Goal: Task Accomplishment & Management: Use online tool/utility

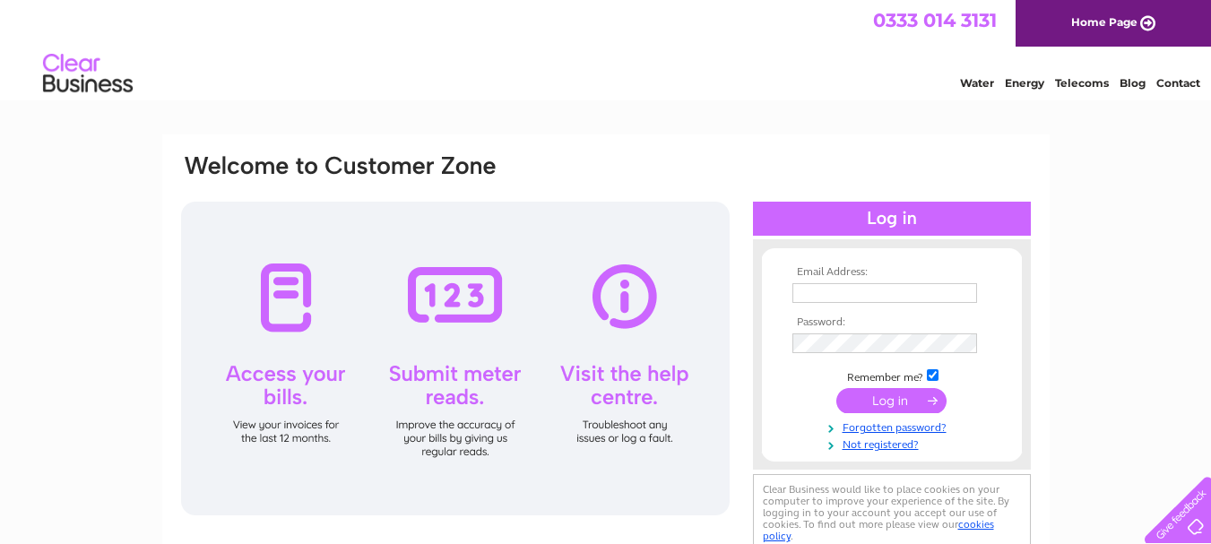
click at [859, 291] on input "text" at bounding box center [885, 293] width 185 height 20
type input "elienewsagents@btconnect.com"
click at [1124, 308] on div "Email Address: elienewsagents@btconnect.com Password:" at bounding box center [605, 539] width 1211 height 809
click at [887, 397] on input "submit" at bounding box center [892, 400] width 110 height 25
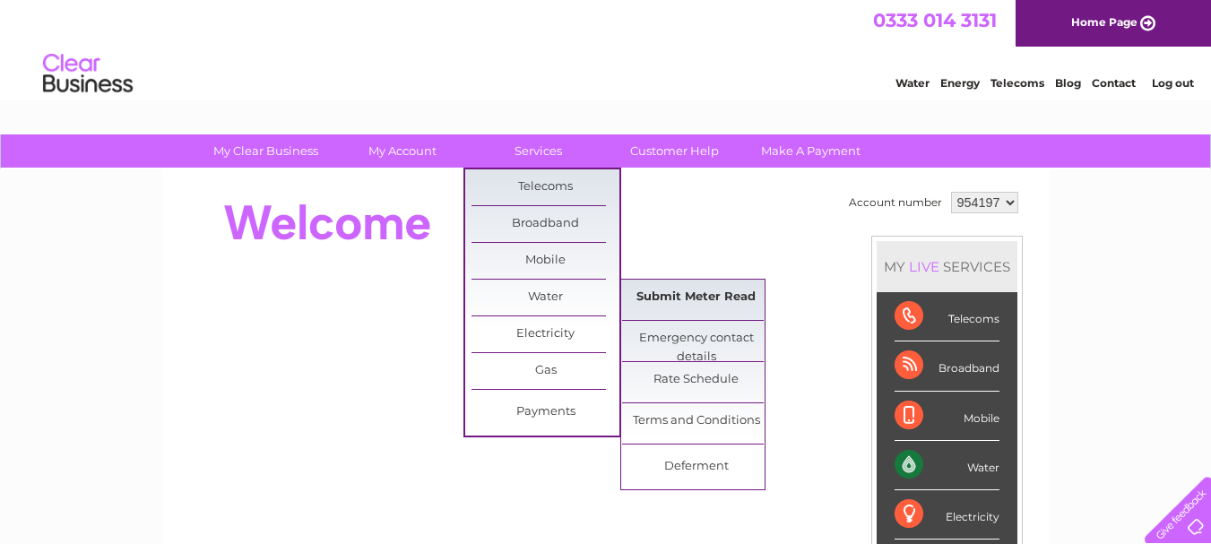
click at [695, 292] on link "Submit Meter Read" at bounding box center [696, 298] width 148 height 36
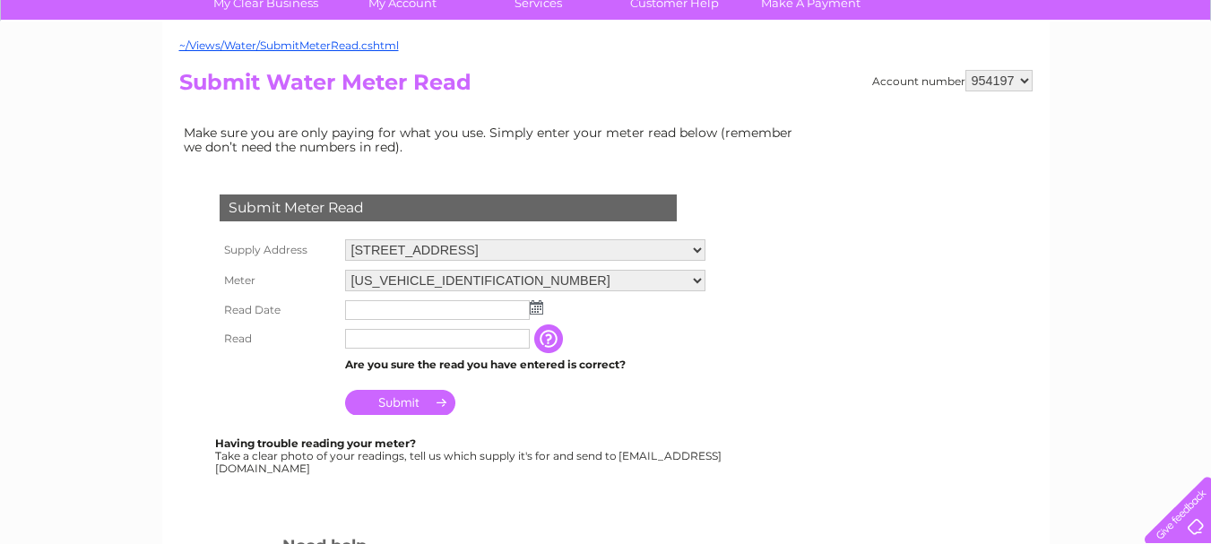
scroll to position [179, 0]
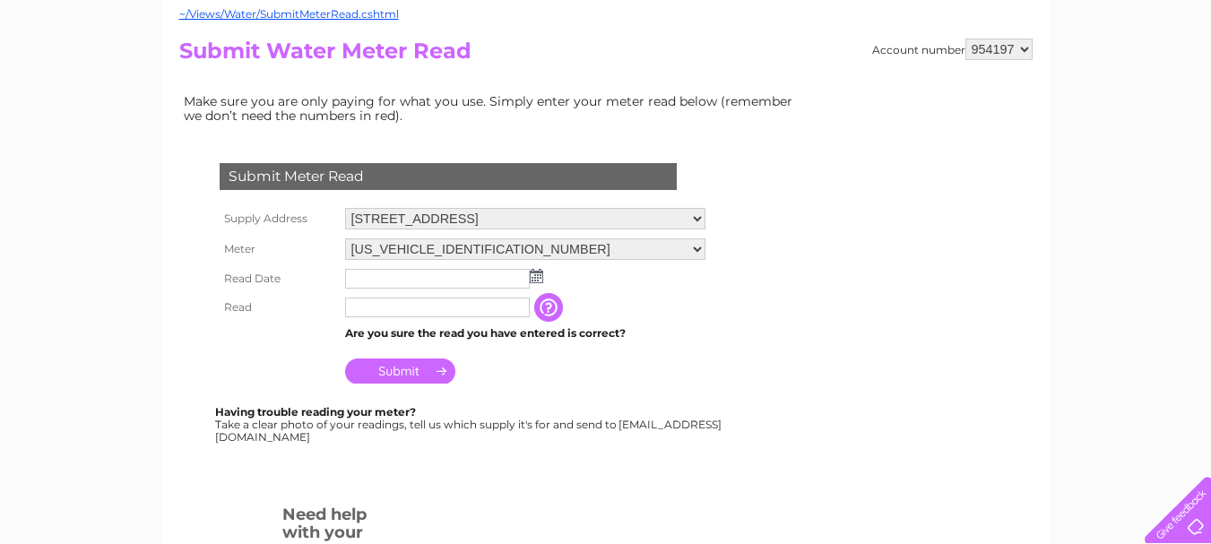
click at [537, 277] on img at bounding box center [536, 276] width 13 height 14
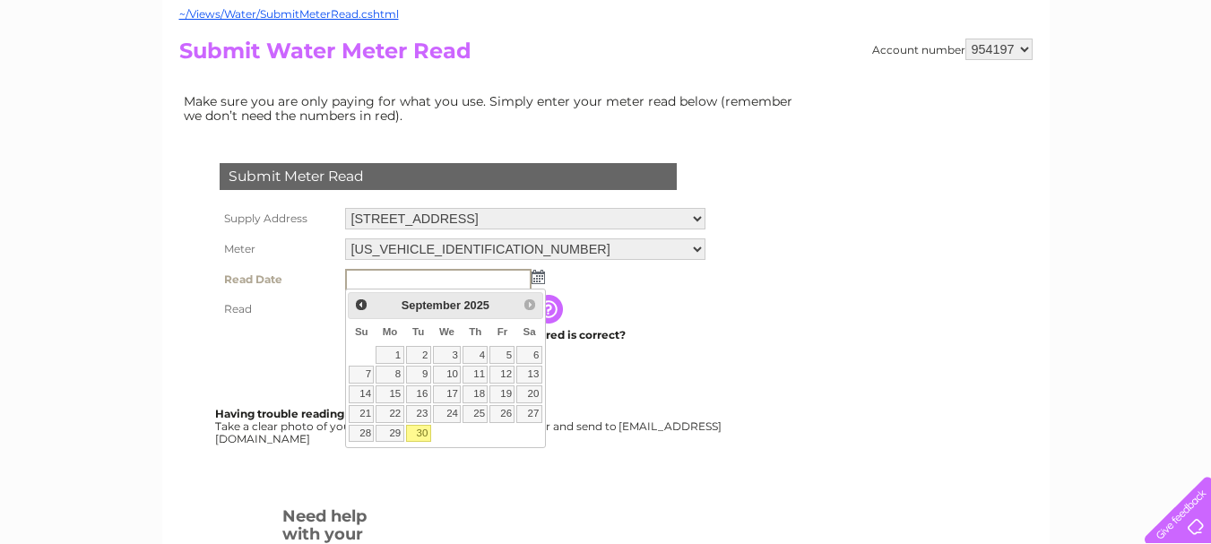
click at [420, 430] on link "30" at bounding box center [418, 434] width 25 height 18
type input "2025/09/30"
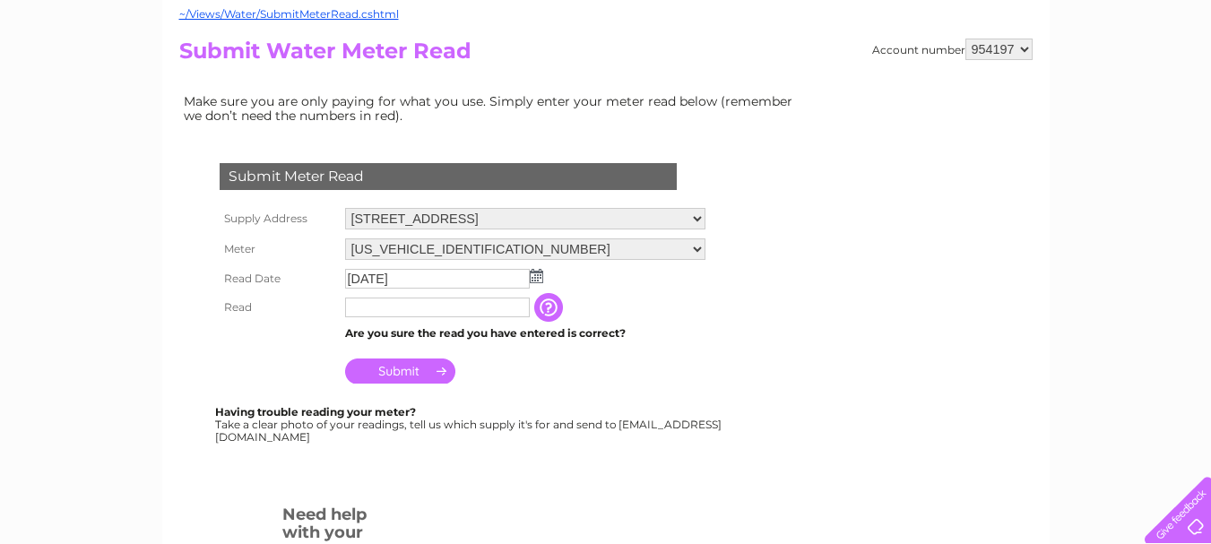
click at [403, 304] on input "text" at bounding box center [437, 308] width 185 height 20
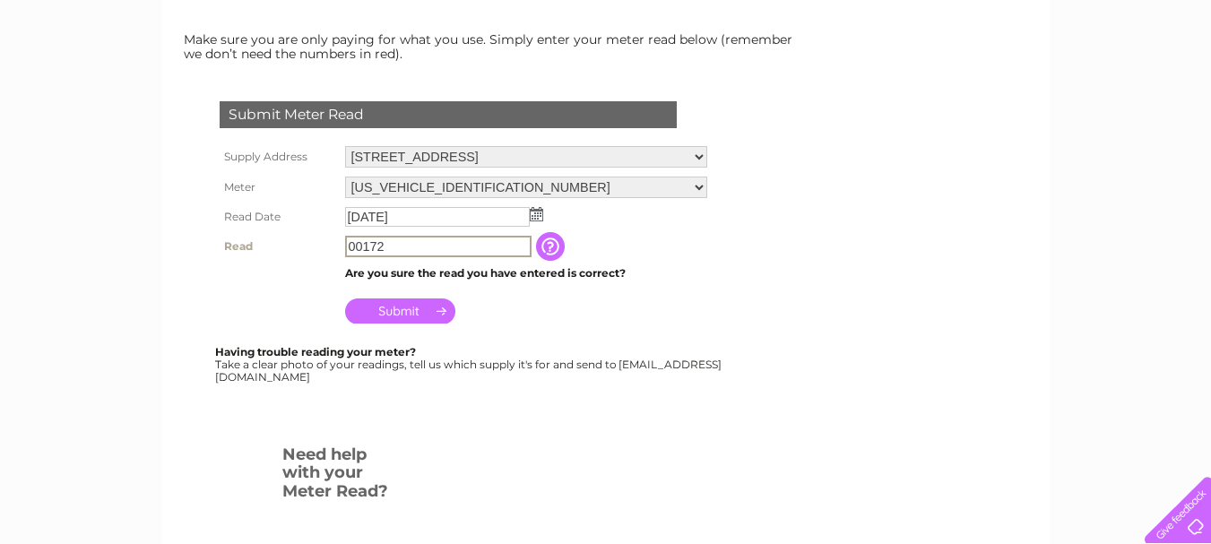
scroll to position [269, 0]
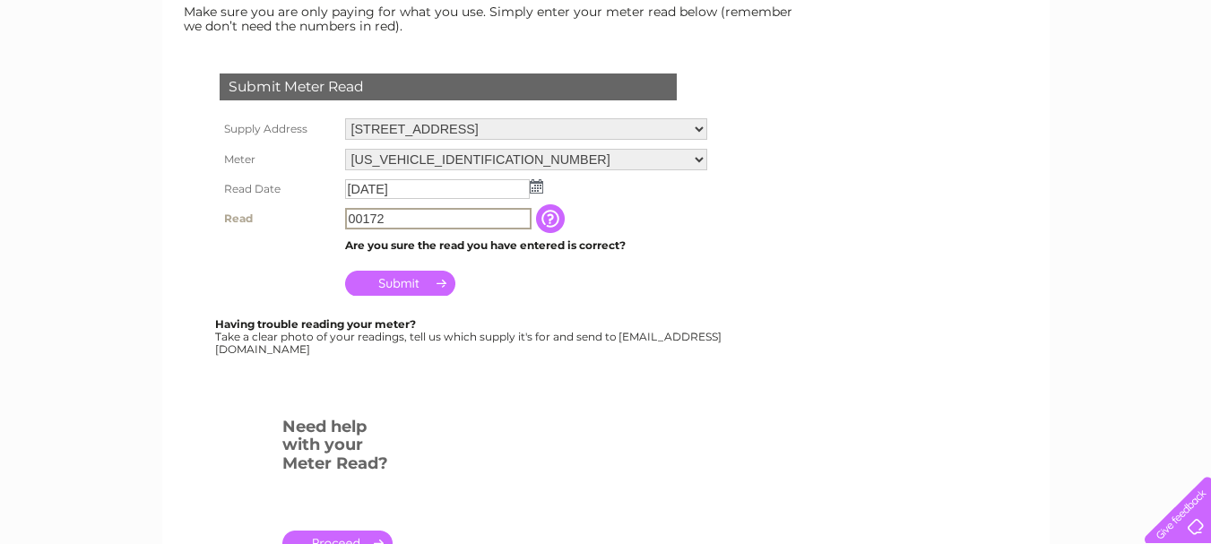
type input "00172"
click at [395, 282] on input "Submit" at bounding box center [400, 281] width 110 height 25
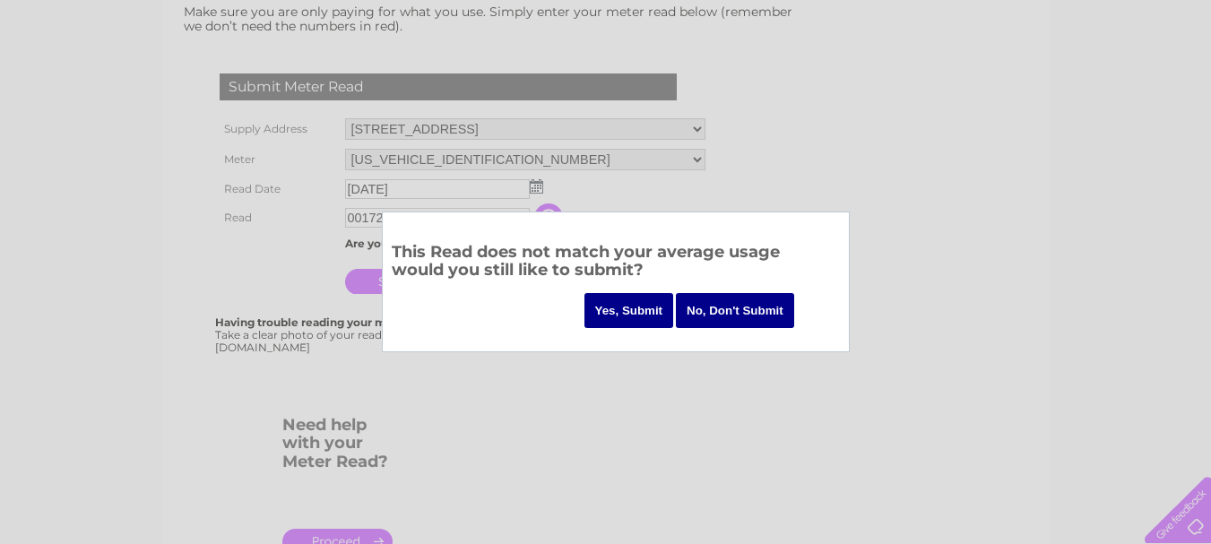
click at [621, 310] on input "Yes, Submit" at bounding box center [630, 310] width 90 height 35
